Goal: Information Seeking & Learning: Learn about a topic

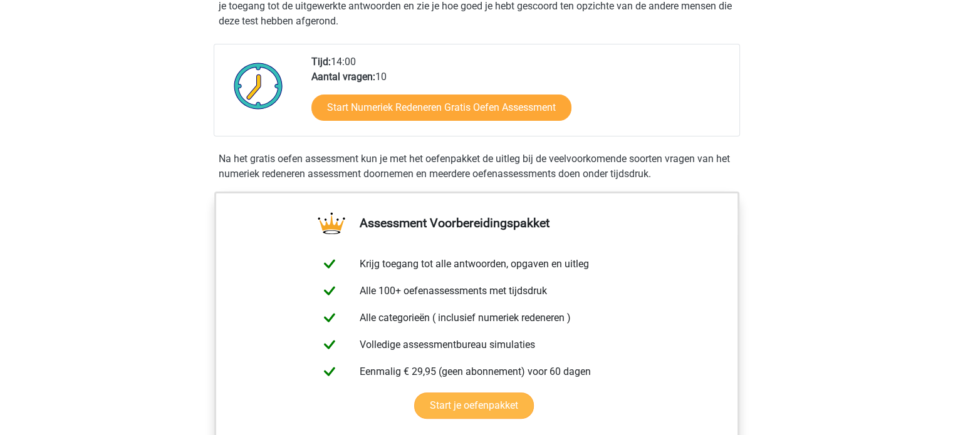
scroll to position [313, 0]
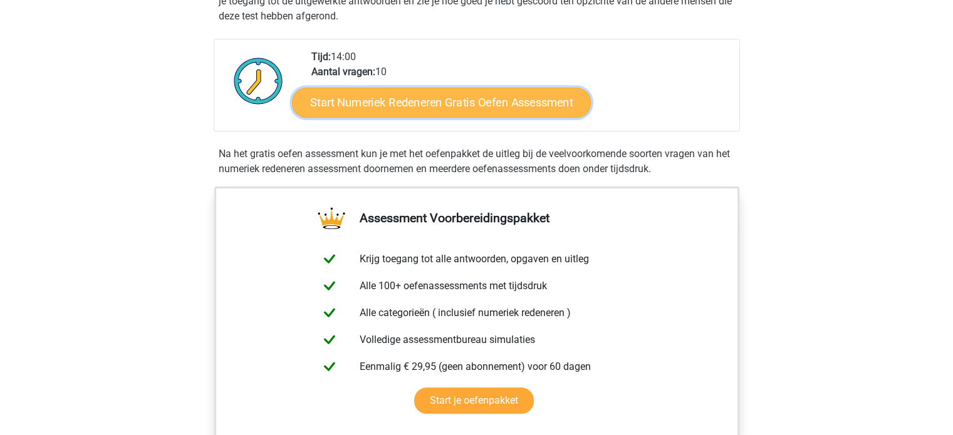
click at [366, 107] on link "Start Numeriek Redeneren Gratis Oefen Assessment" at bounding box center [441, 102] width 299 height 30
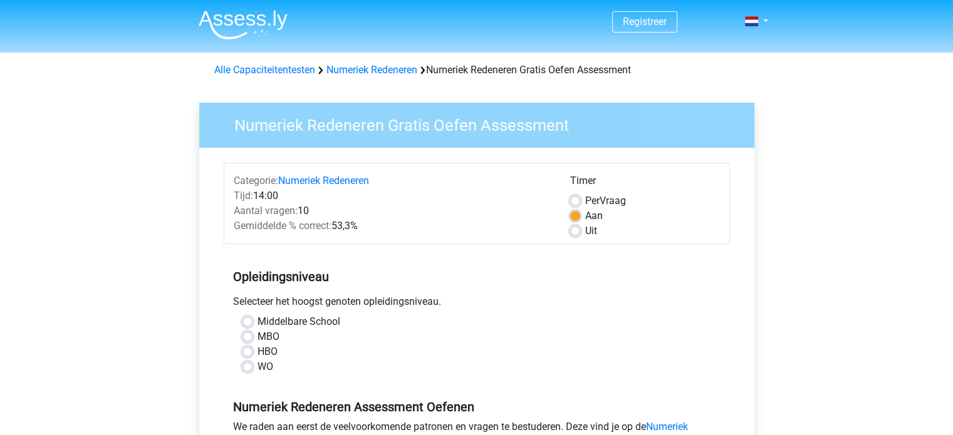
click at [257, 338] on label "MBO" at bounding box center [268, 337] width 22 height 15
click at [250, 338] on input "MBO" at bounding box center [247, 336] width 10 height 13
radio input "true"
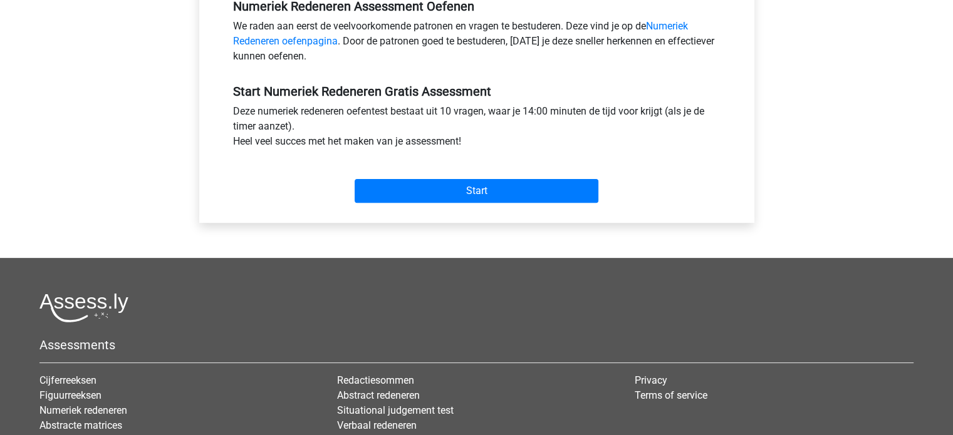
scroll to position [439, 0]
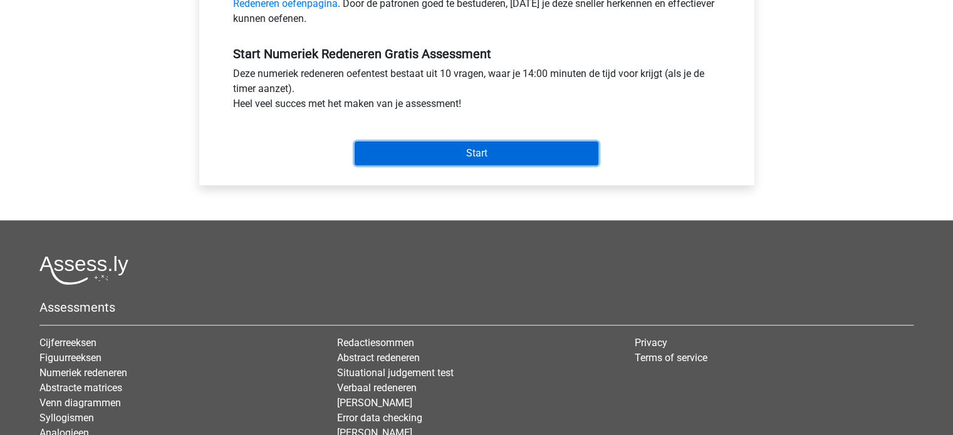
click at [417, 152] on input "Start" at bounding box center [477, 154] width 244 height 24
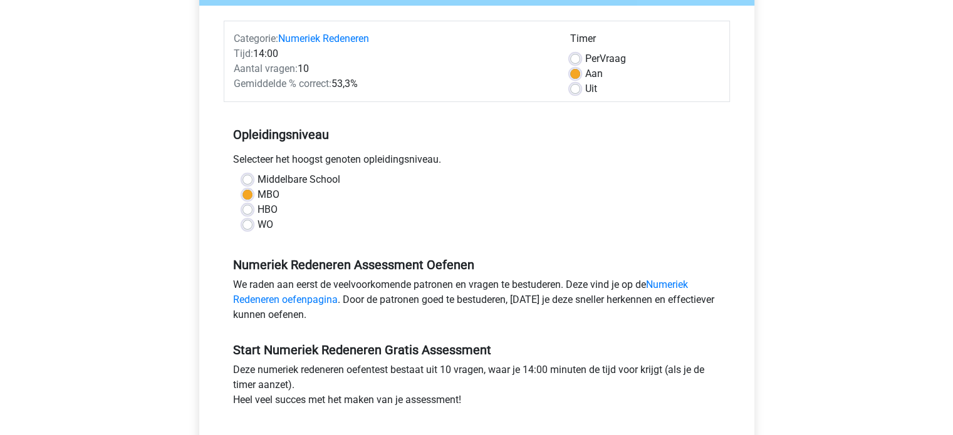
scroll to position [125, 0]
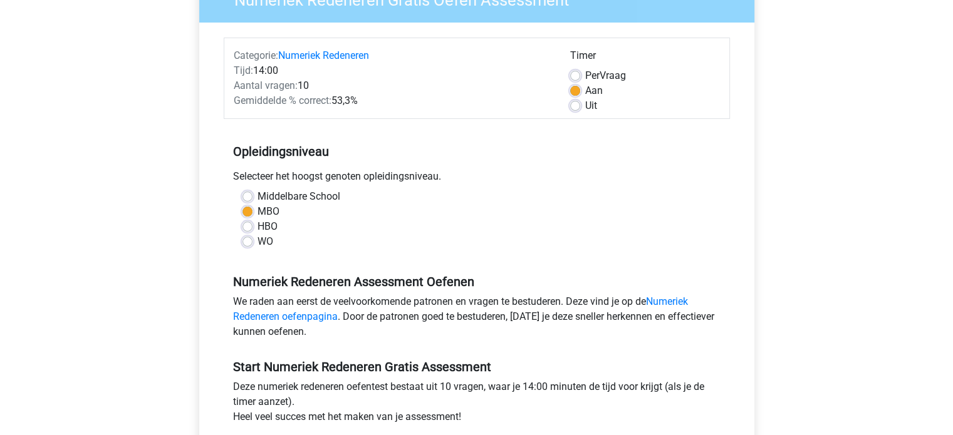
click at [257, 228] on label "HBO" at bounding box center [267, 226] width 20 height 15
click at [246, 228] on input "HBO" at bounding box center [247, 225] width 10 height 13
radio input "true"
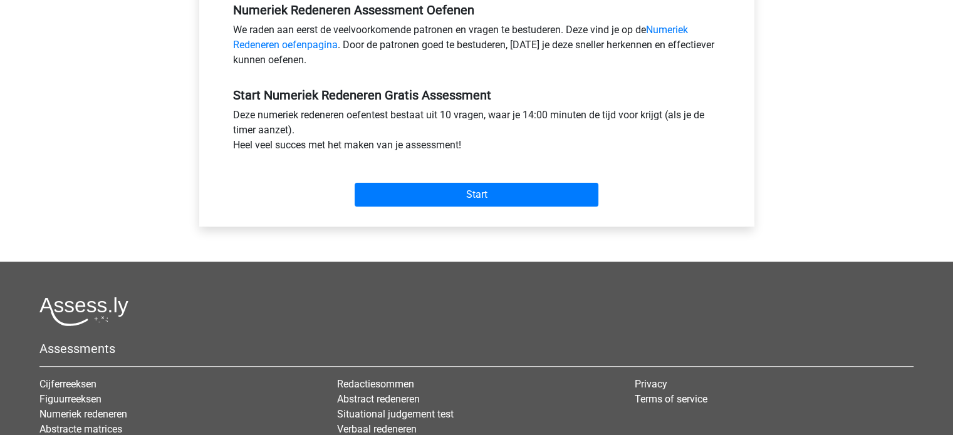
scroll to position [501, 0]
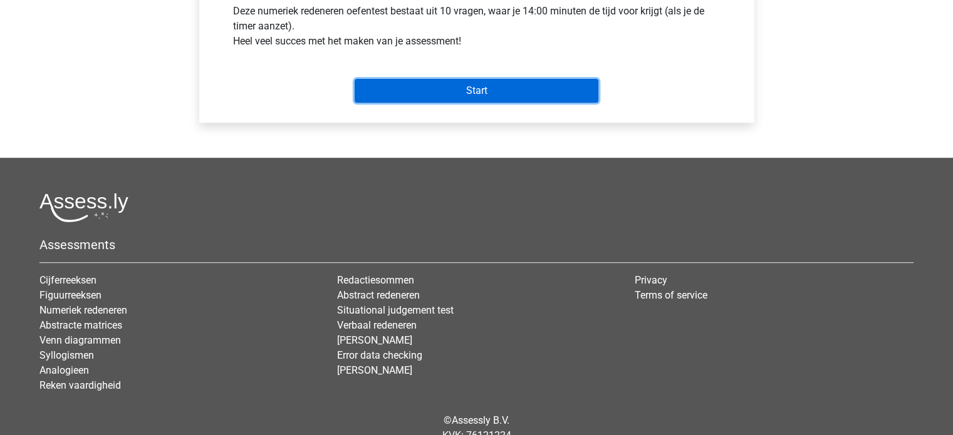
click at [431, 97] on input "Start" at bounding box center [477, 91] width 244 height 24
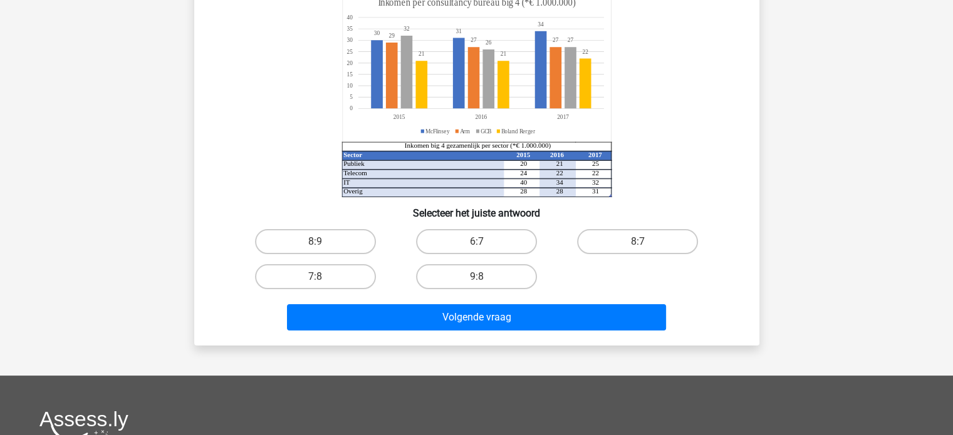
scroll to position [125, 0]
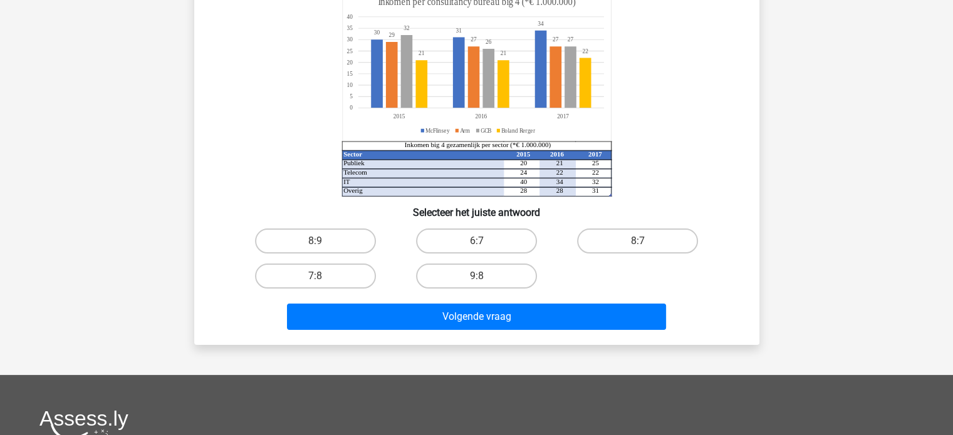
click at [642, 242] on input "8:7" at bounding box center [642, 245] width 8 height 8
radio input "true"
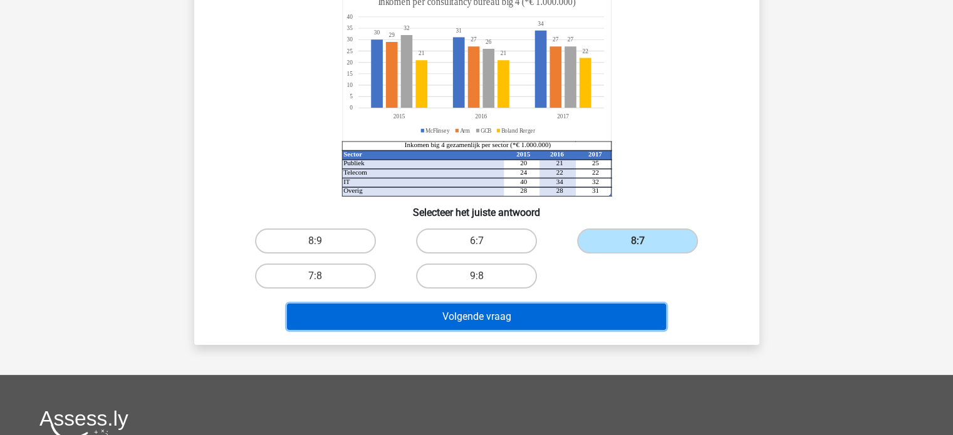
click at [508, 316] on button "Volgende vraag" at bounding box center [476, 317] width 379 height 26
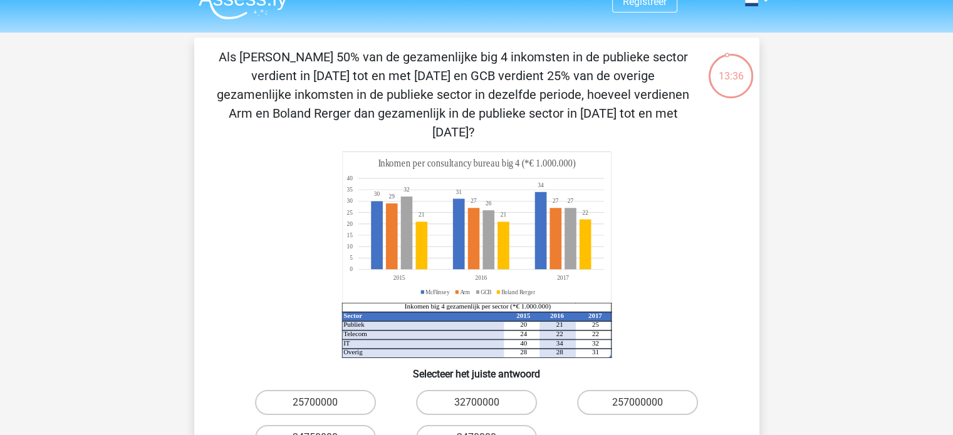
scroll to position [0, 0]
